Goal: Information Seeking & Learning: Learn about a topic

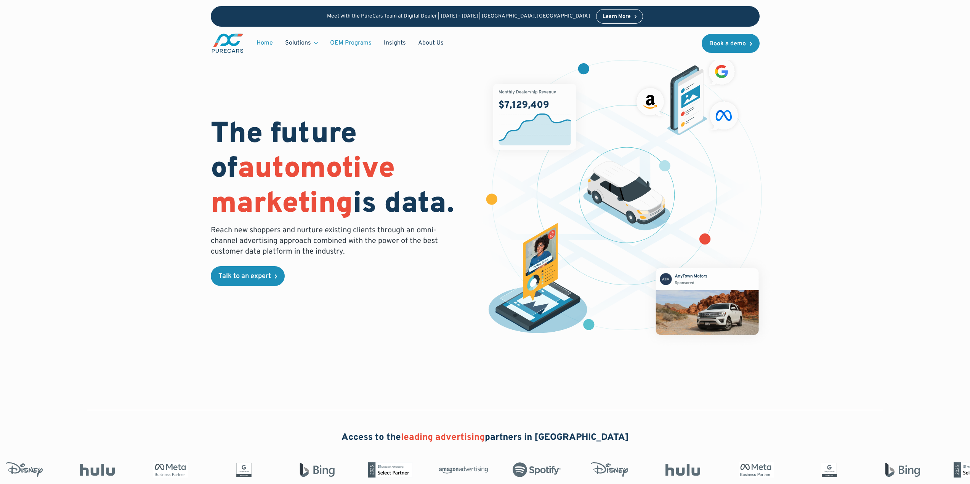
click at [354, 44] on link "OEM Programs" at bounding box center [351, 43] width 54 height 14
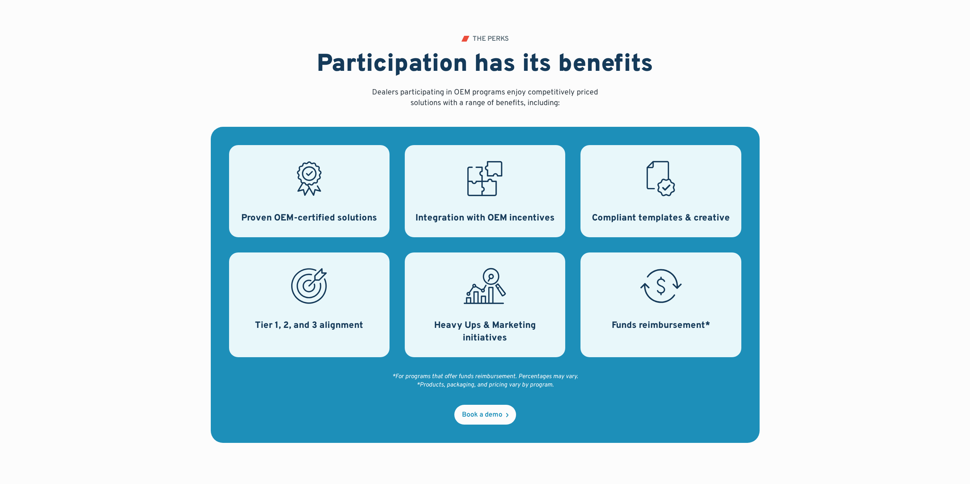
scroll to position [228, 0]
click at [282, 301] on div "Tier 1, 2, and 3 alignment" at bounding box center [309, 304] width 160 height 105
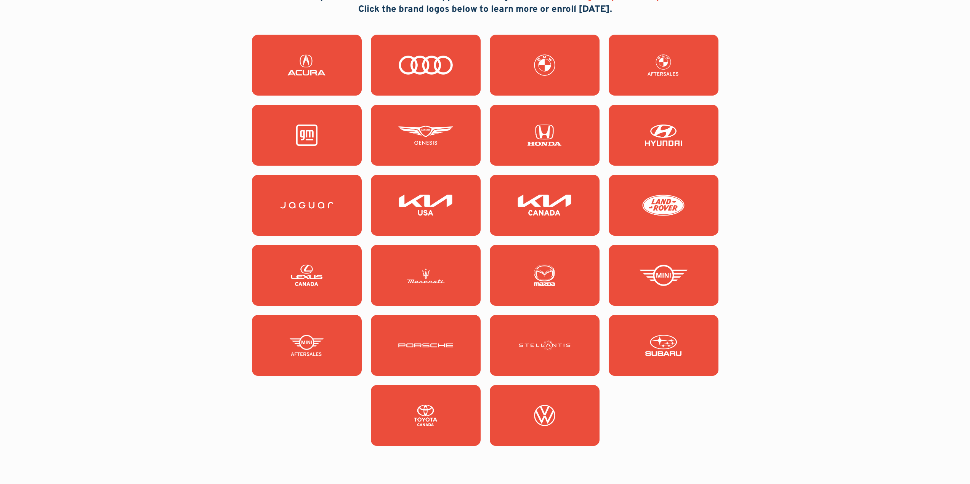
scroll to position [723, 0]
click at [652, 148] on link at bounding box center [664, 134] width 110 height 61
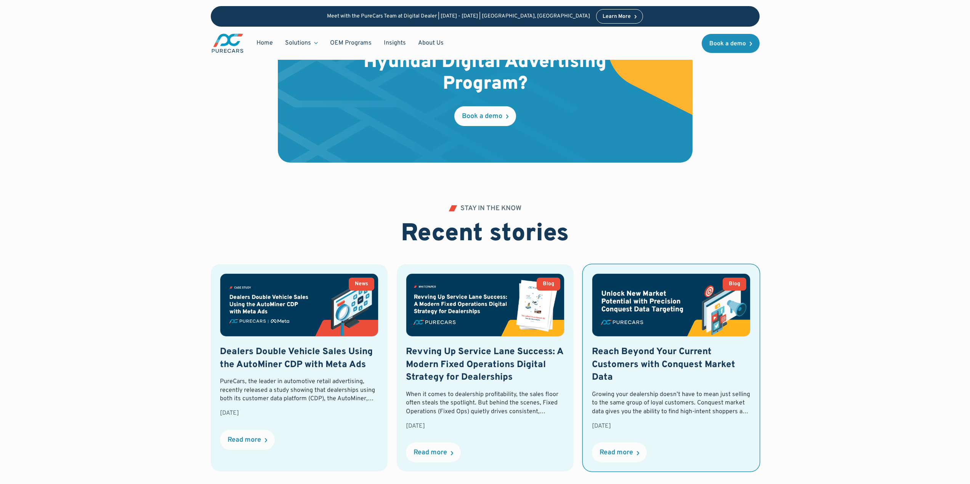
scroll to position [1714, 0]
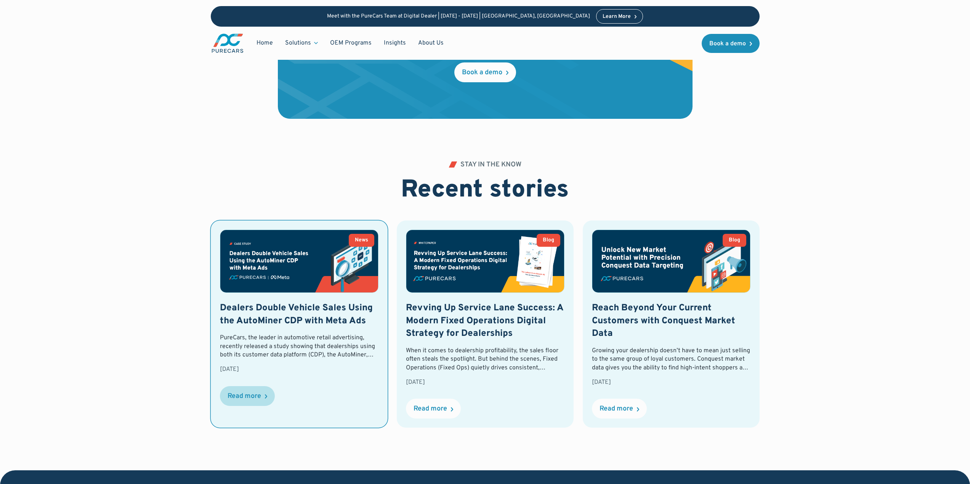
click at [254, 393] on div "Read more" at bounding box center [245, 396] width 34 height 7
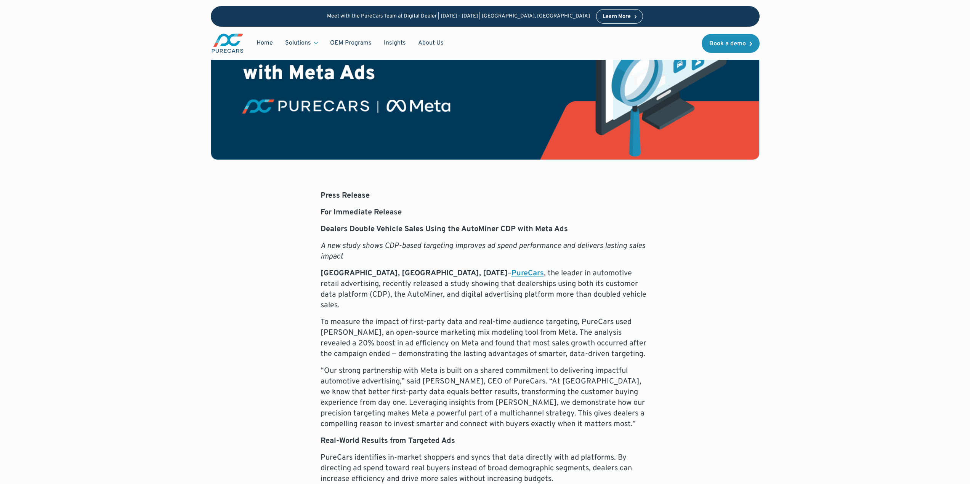
scroll to position [228, 0]
click at [365, 43] on link "OEM Programs" at bounding box center [351, 43] width 54 height 14
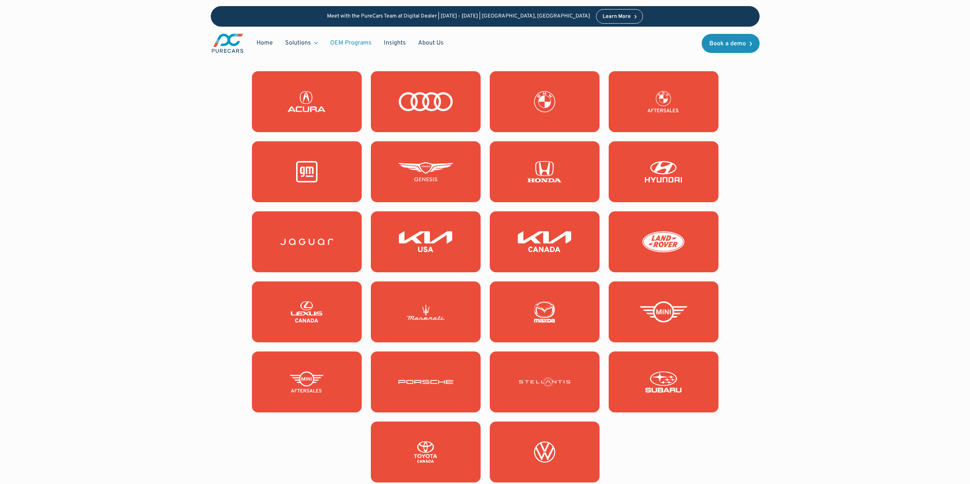
scroll to position [686, 0]
click at [501, 176] on link at bounding box center [545, 172] width 110 height 61
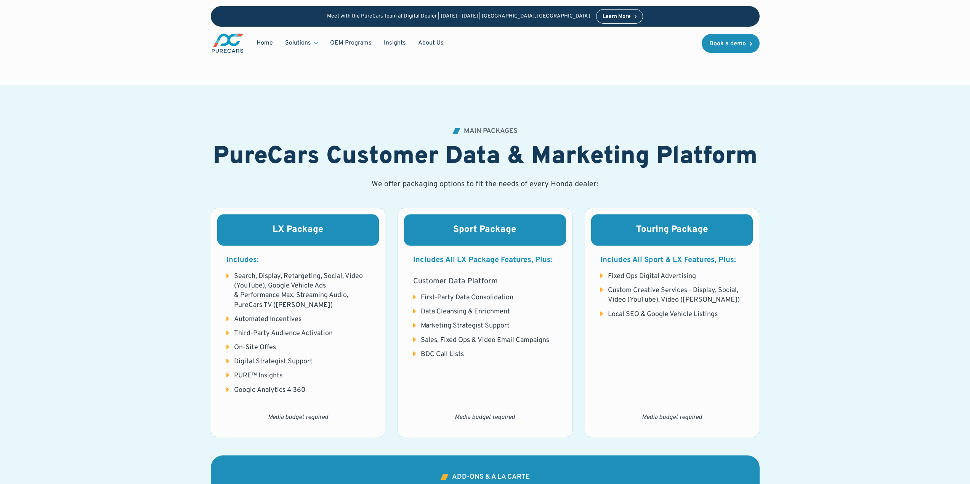
scroll to position [762, 0]
